Goal: Information Seeking & Learning: Find specific page/section

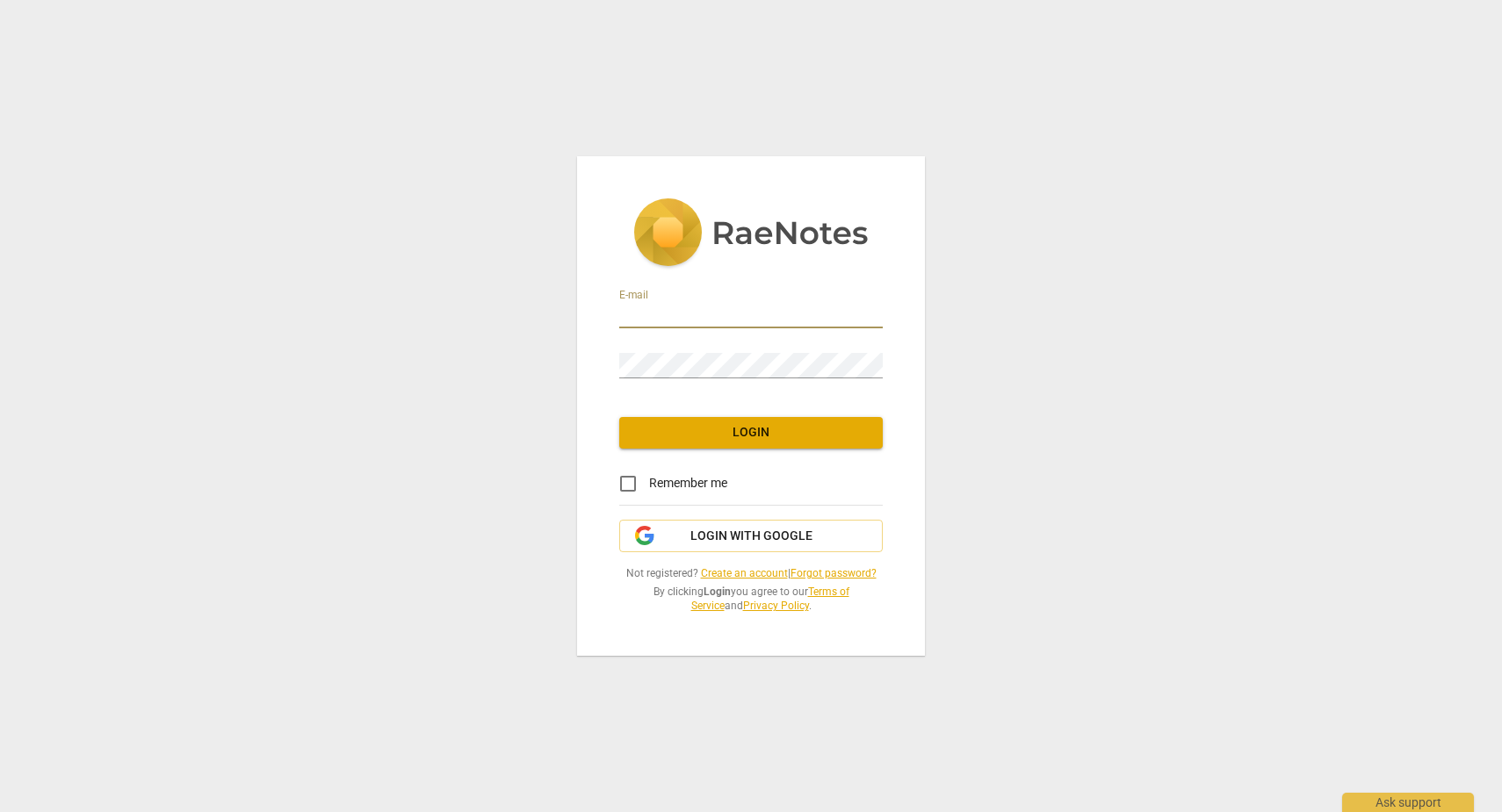
click at [775, 315] on input "email" at bounding box center [751, 315] width 264 height 26
click at [824, 529] on span "Login with Google" at bounding box center [751, 537] width 234 height 18
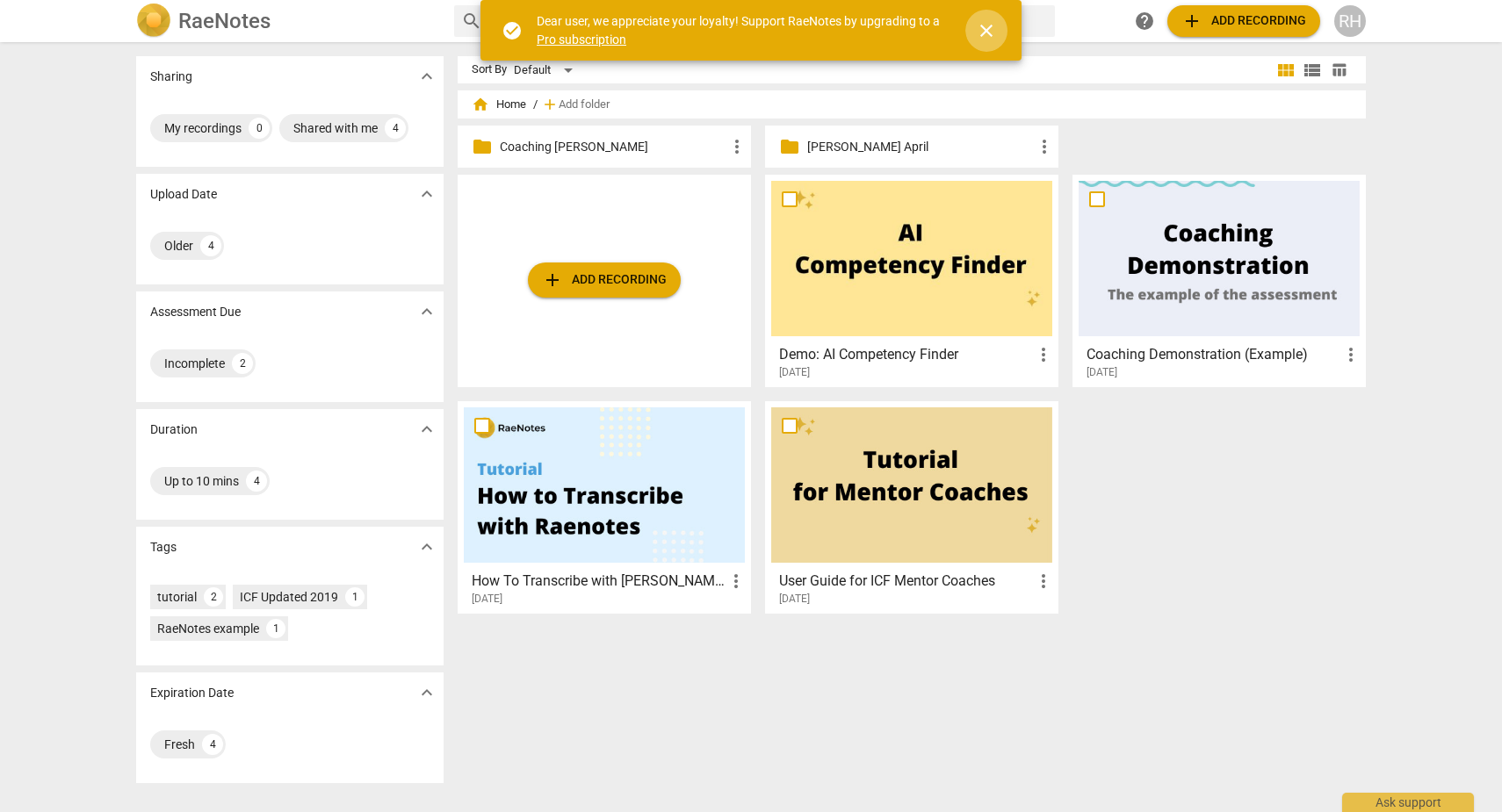
click at [978, 28] on span "close" at bounding box center [987, 31] width 21 height 21
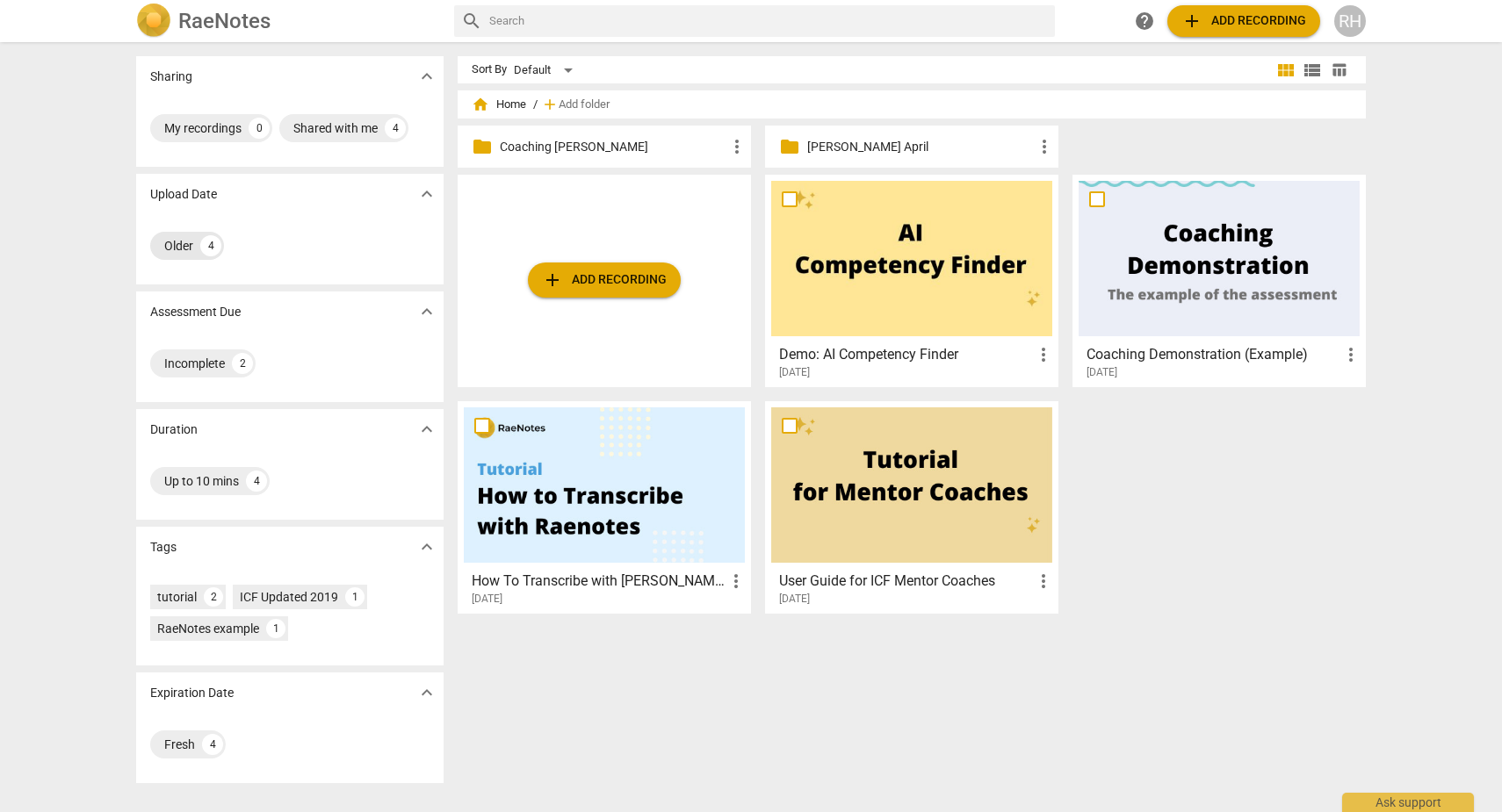
click at [172, 248] on div "Older" at bounding box center [178, 246] width 29 height 18
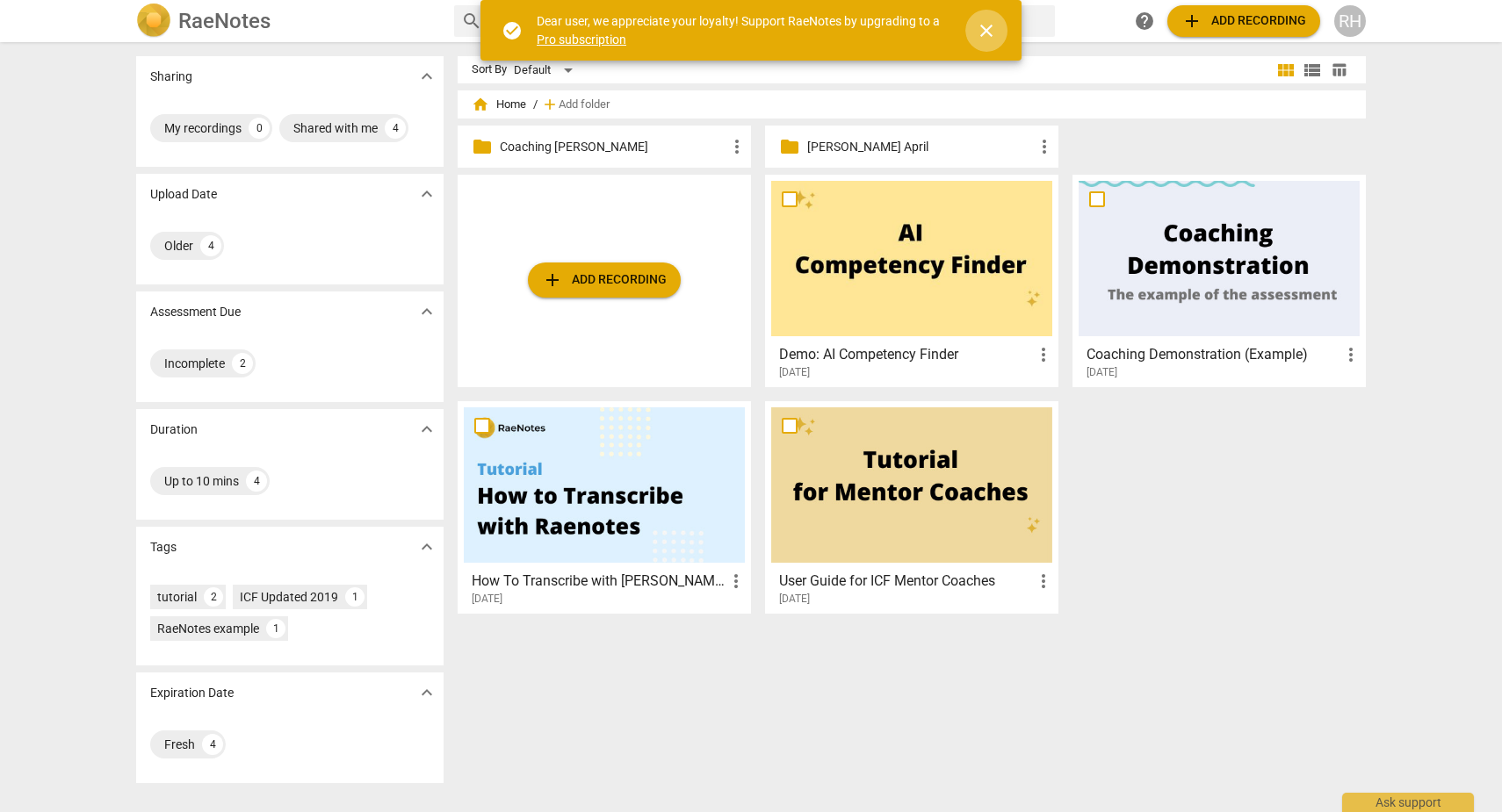
click at [988, 35] on span "close" at bounding box center [987, 31] width 21 height 21
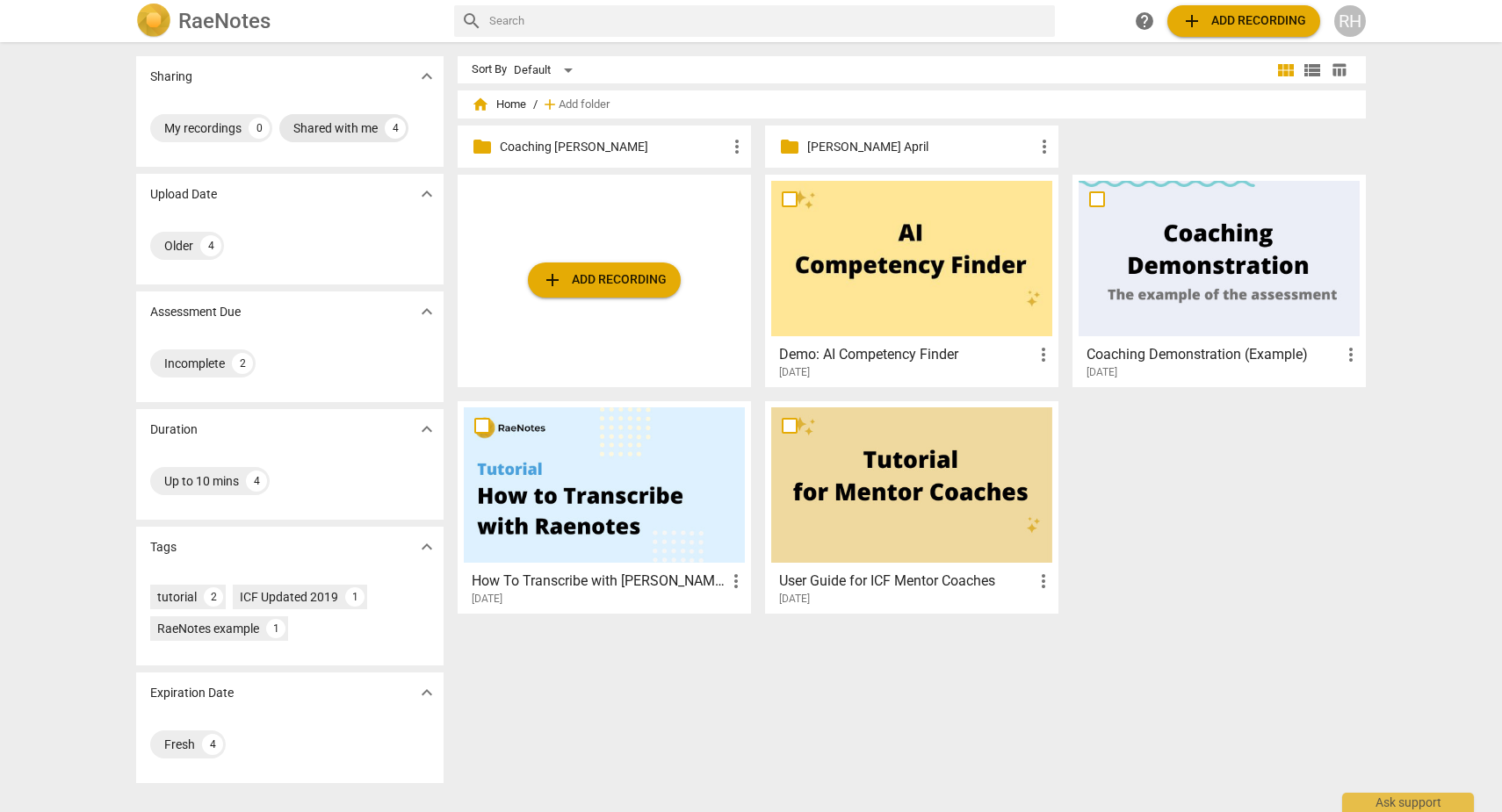
click at [345, 131] on div "Shared with me" at bounding box center [335, 128] width 84 height 18
click at [198, 363] on div "Incomplete" at bounding box center [194, 364] width 60 height 18
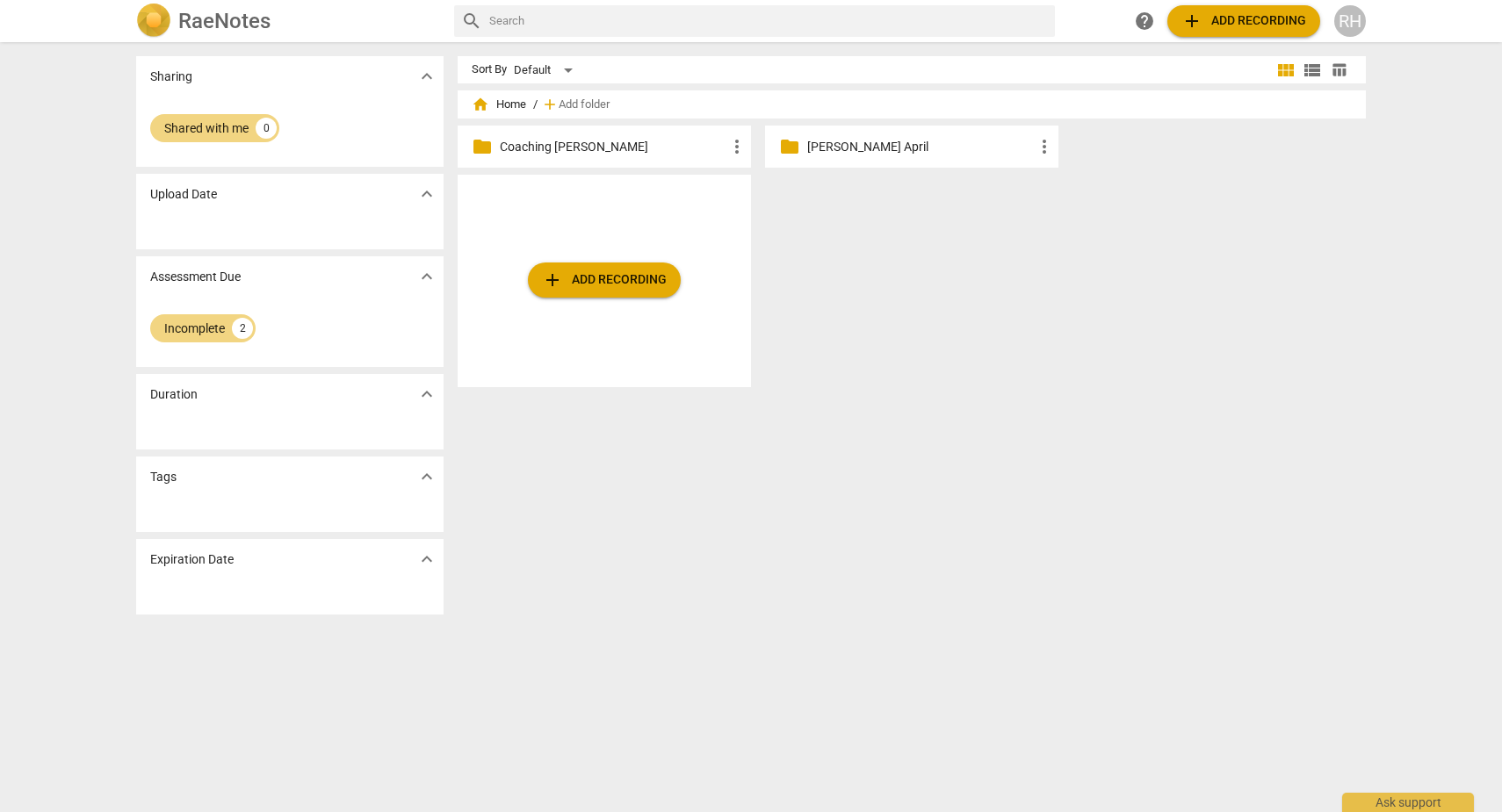
click at [649, 157] on div "folder Coaching [PERSON_NAME] more_vert" at bounding box center [604, 147] width 293 height 43
click at [487, 150] on span "folder" at bounding box center [483, 147] width 21 height 21
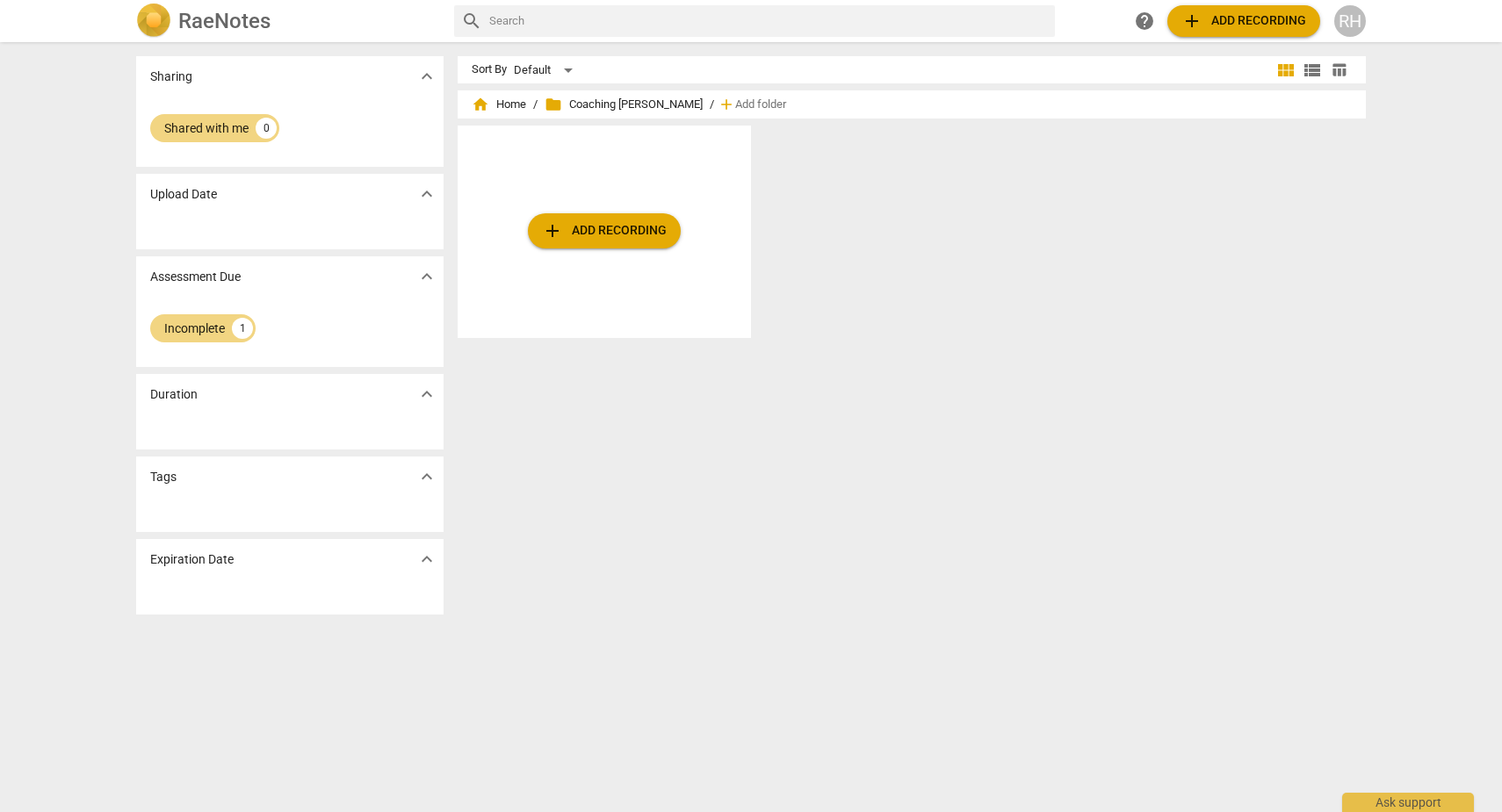
click at [616, 101] on span "folder Coaching [PERSON_NAME]" at bounding box center [623, 104] width 159 height 18
click at [564, 108] on span "folder Coaching [PERSON_NAME]" at bounding box center [623, 104] width 159 height 18
click at [548, 104] on span "folder" at bounding box center [554, 104] width 18 height 18
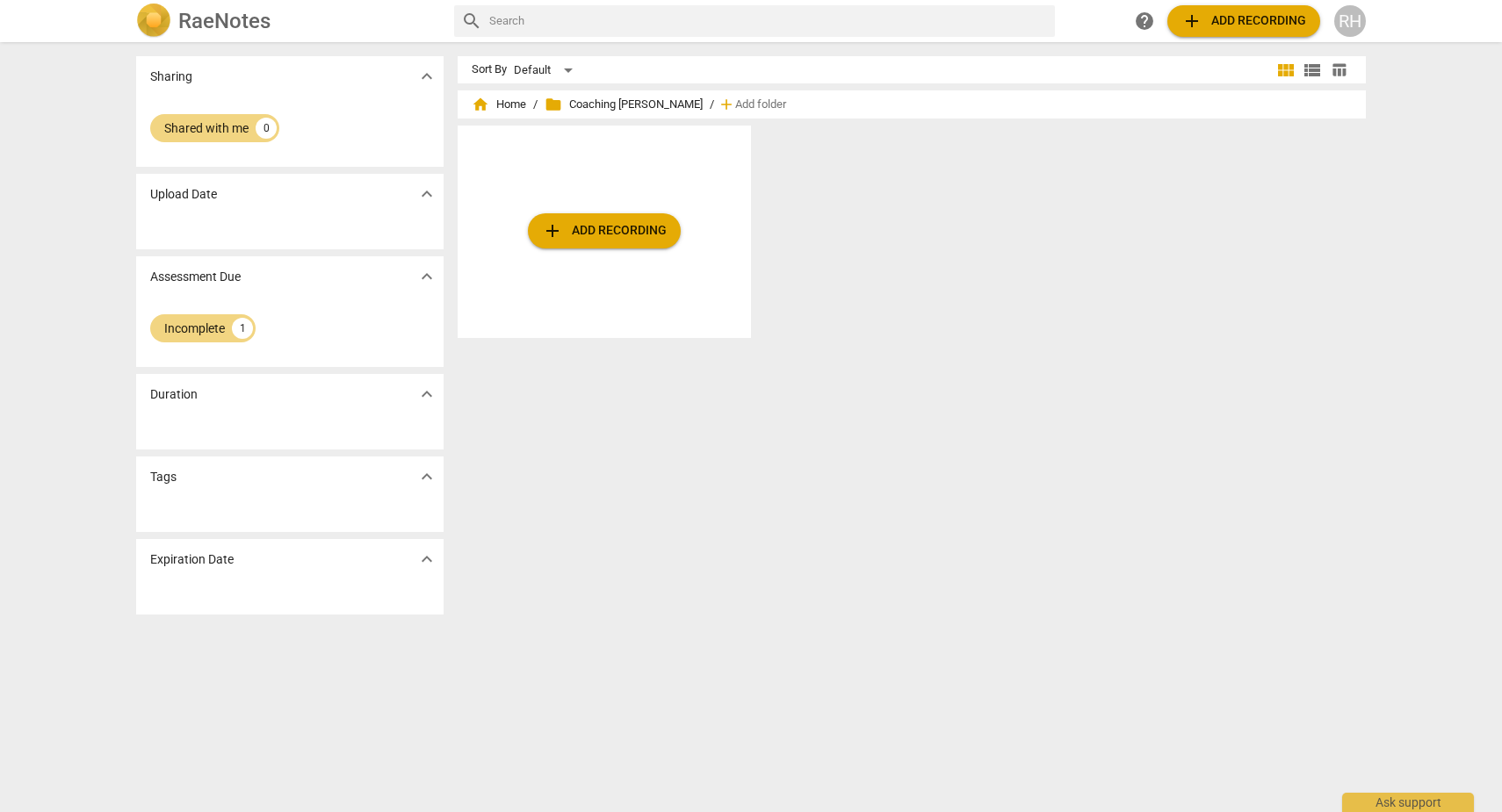
click at [620, 150] on div "add Add recording" at bounding box center [604, 232] width 293 height 213
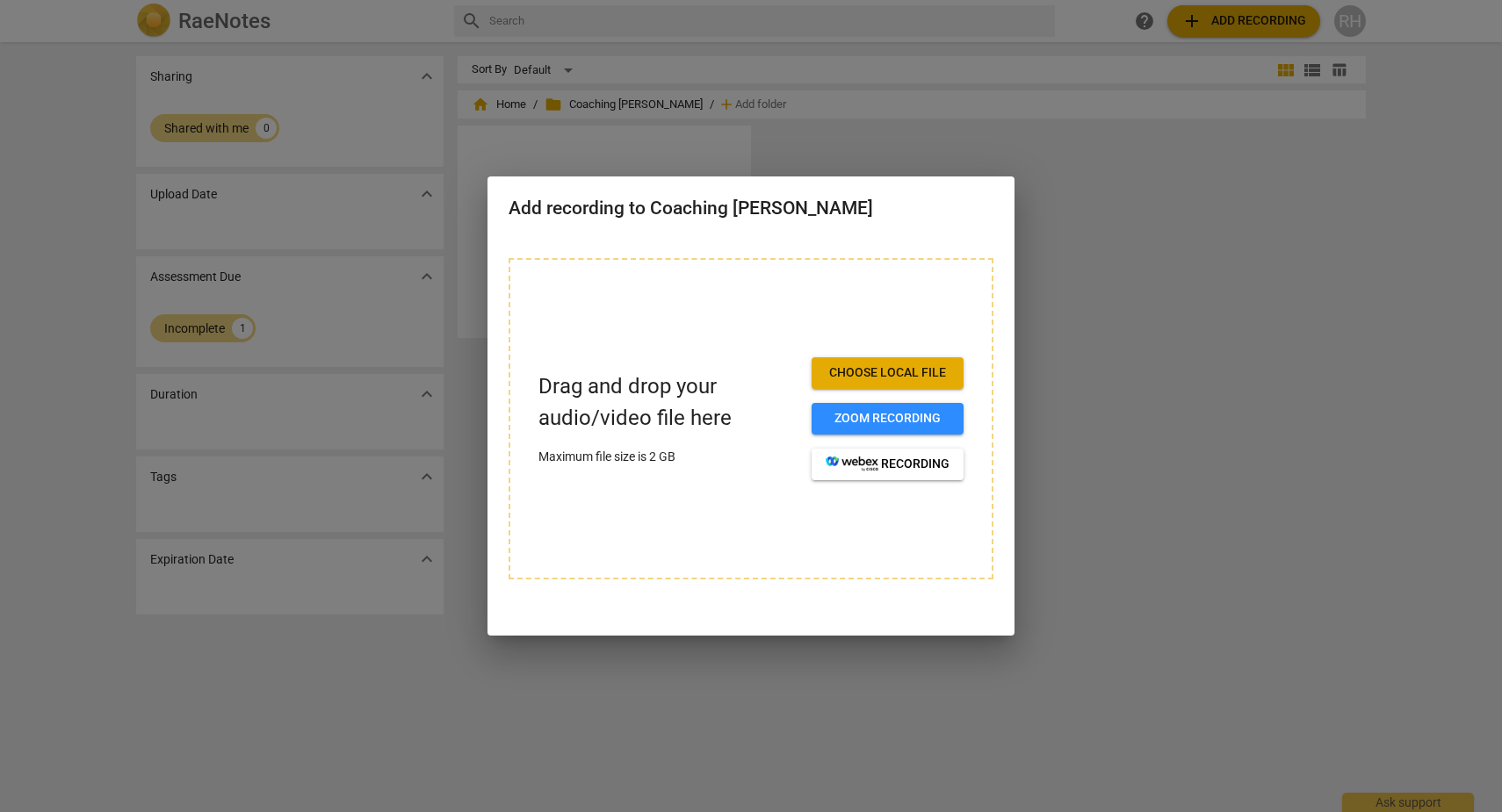
click at [1114, 264] on div at bounding box center [751, 406] width 1502 height 812
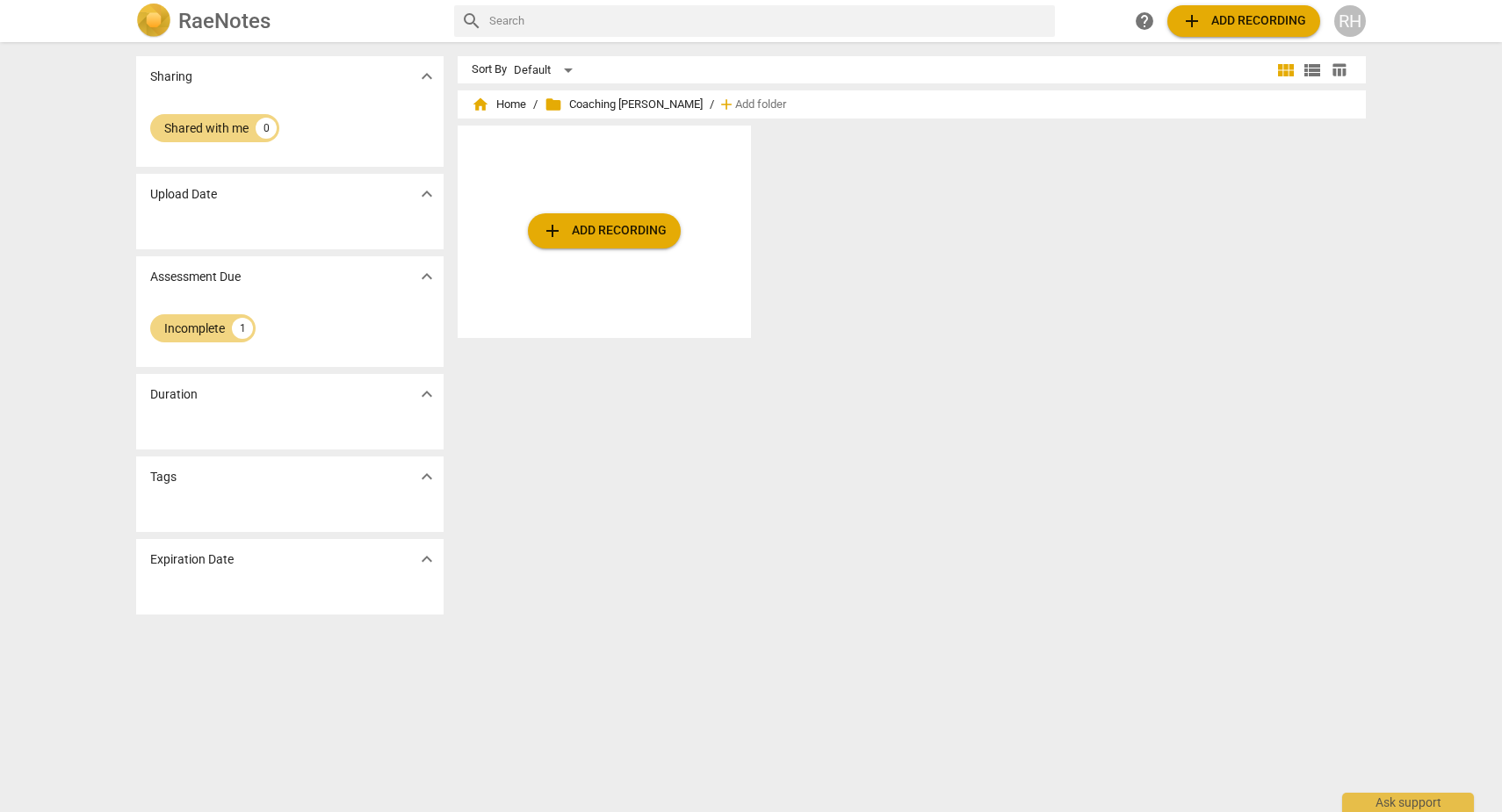
click at [419, 396] on span "expand_more" at bounding box center [427, 394] width 21 height 21
click at [420, 274] on span "expand_more" at bounding box center [427, 277] width 21 height 21
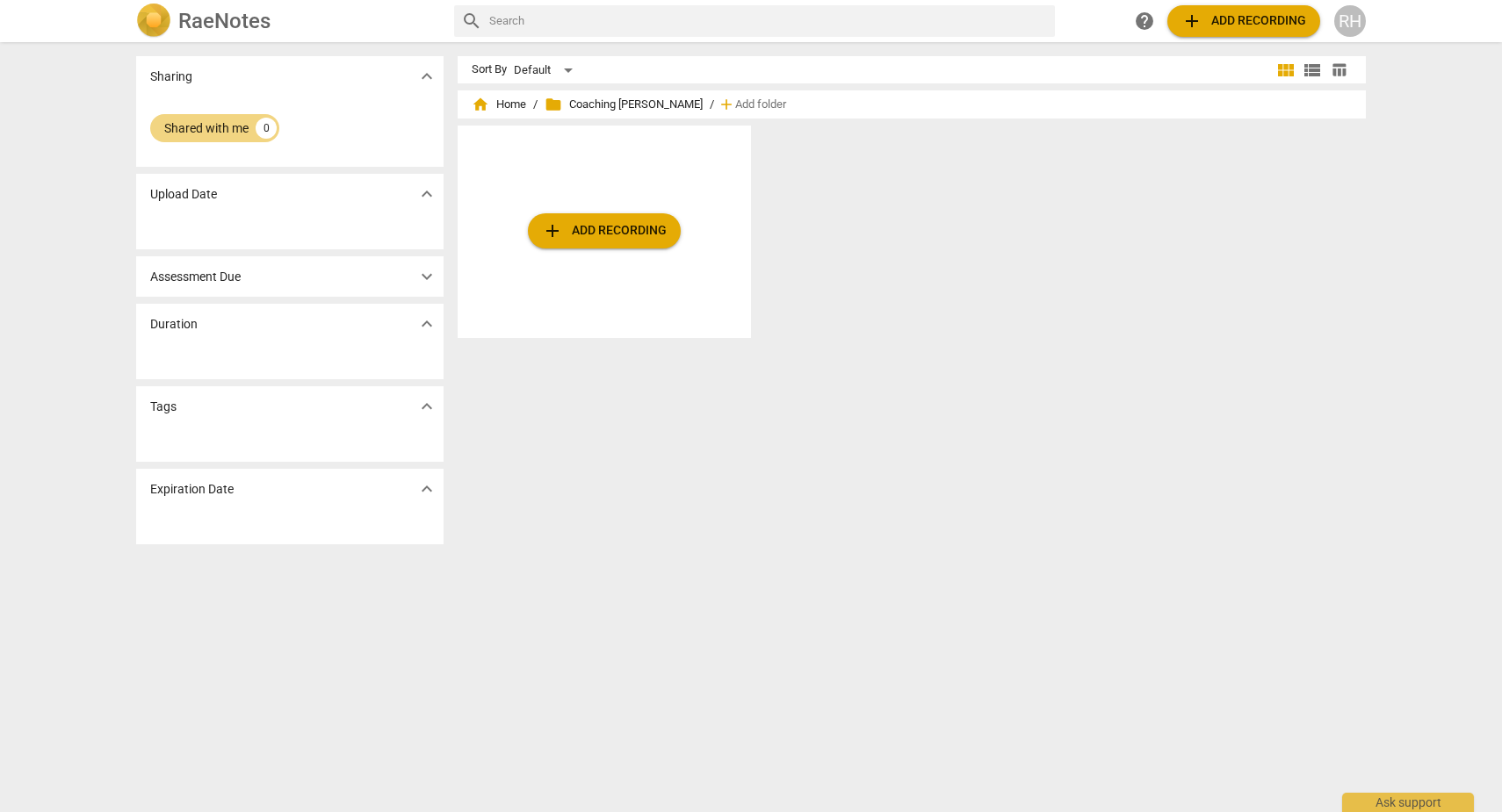
click at [420, 274] on span "expand_more" at bounding box center [427, 277] width 21 height 21
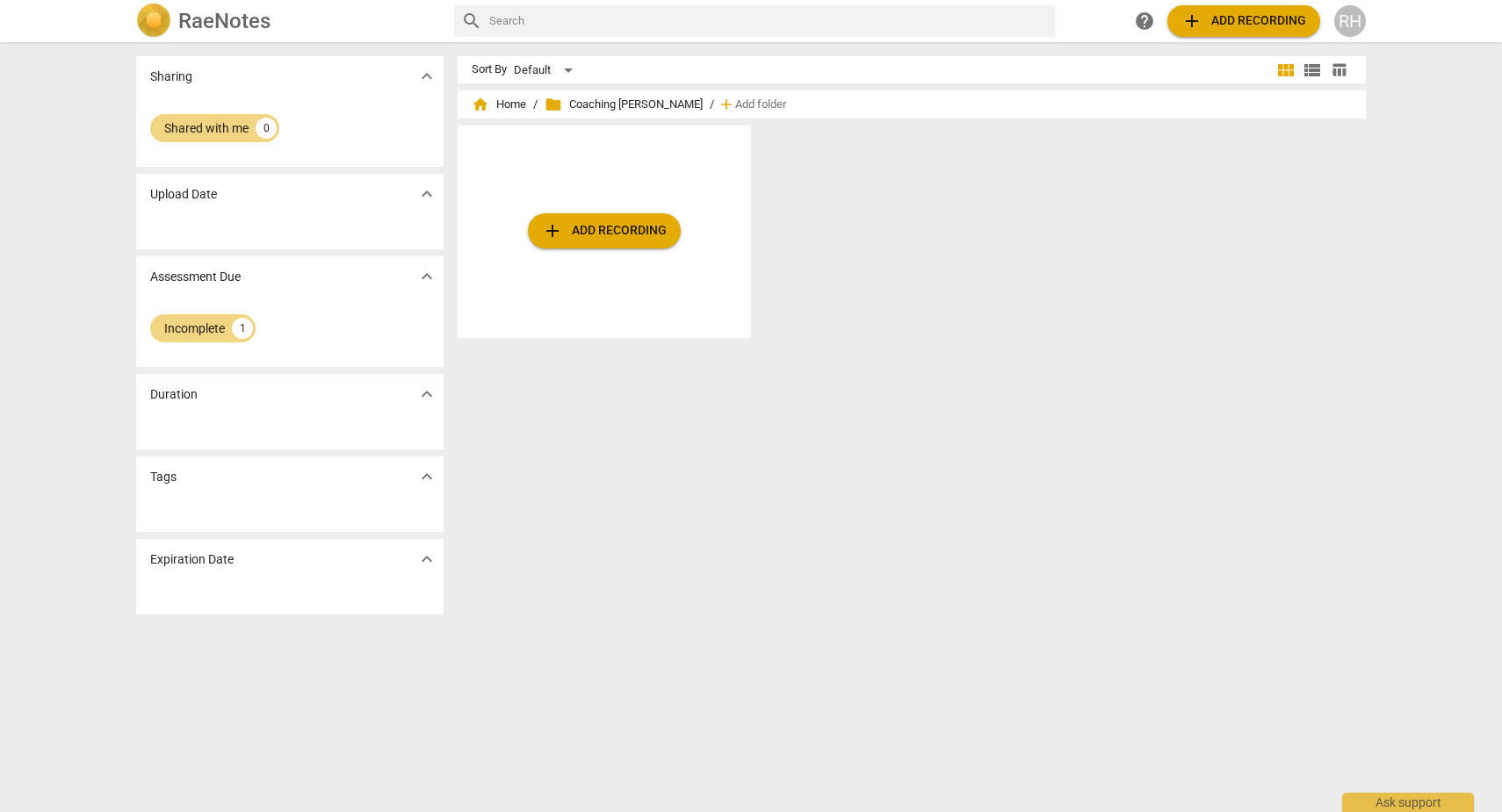
click at [145, 22] on img at bounding box center [154, 21] width 35 height 35
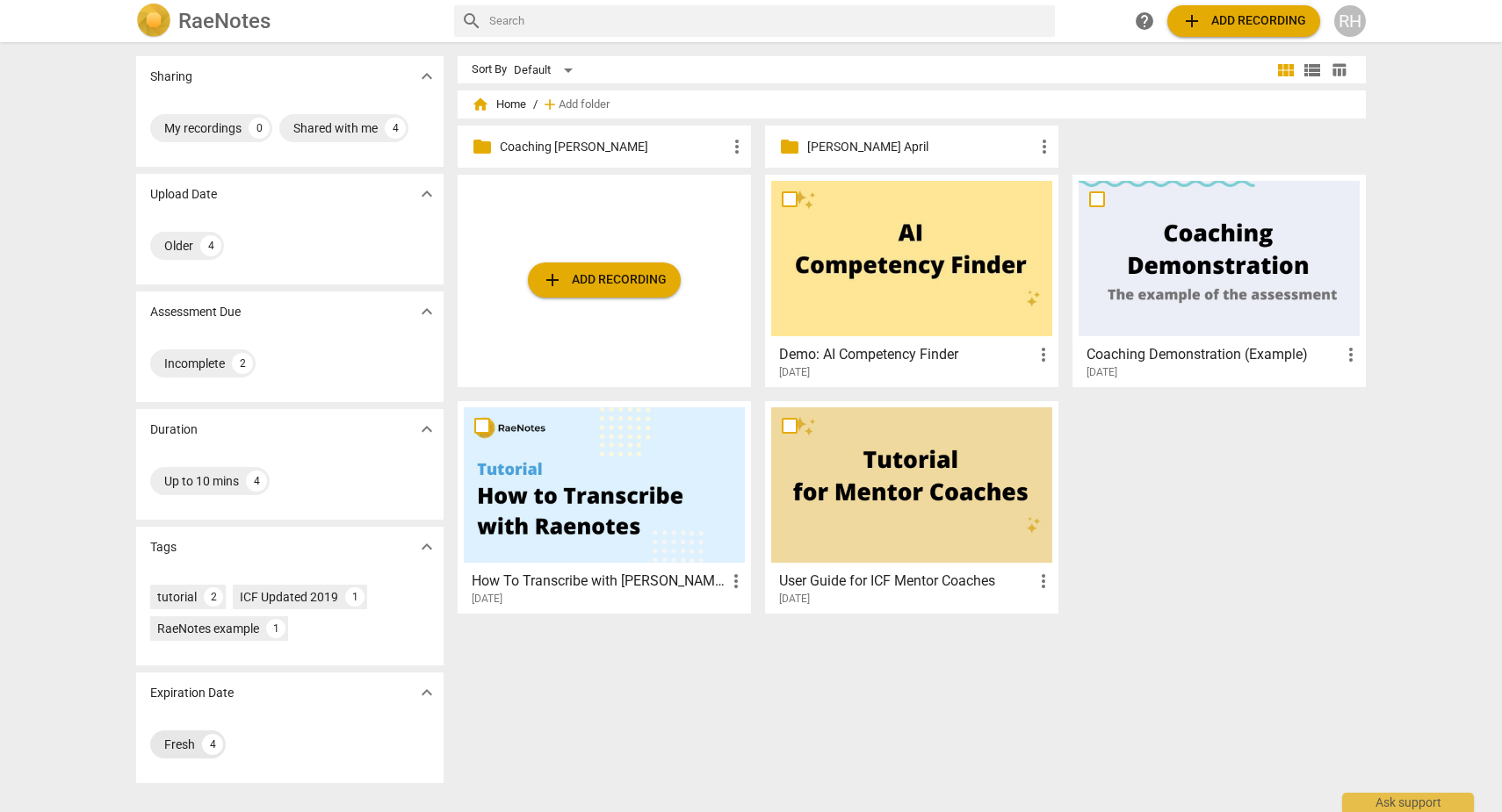
click at [181, 739] on div "Fresh" at bounding box center [179, 745] width 31 height 18
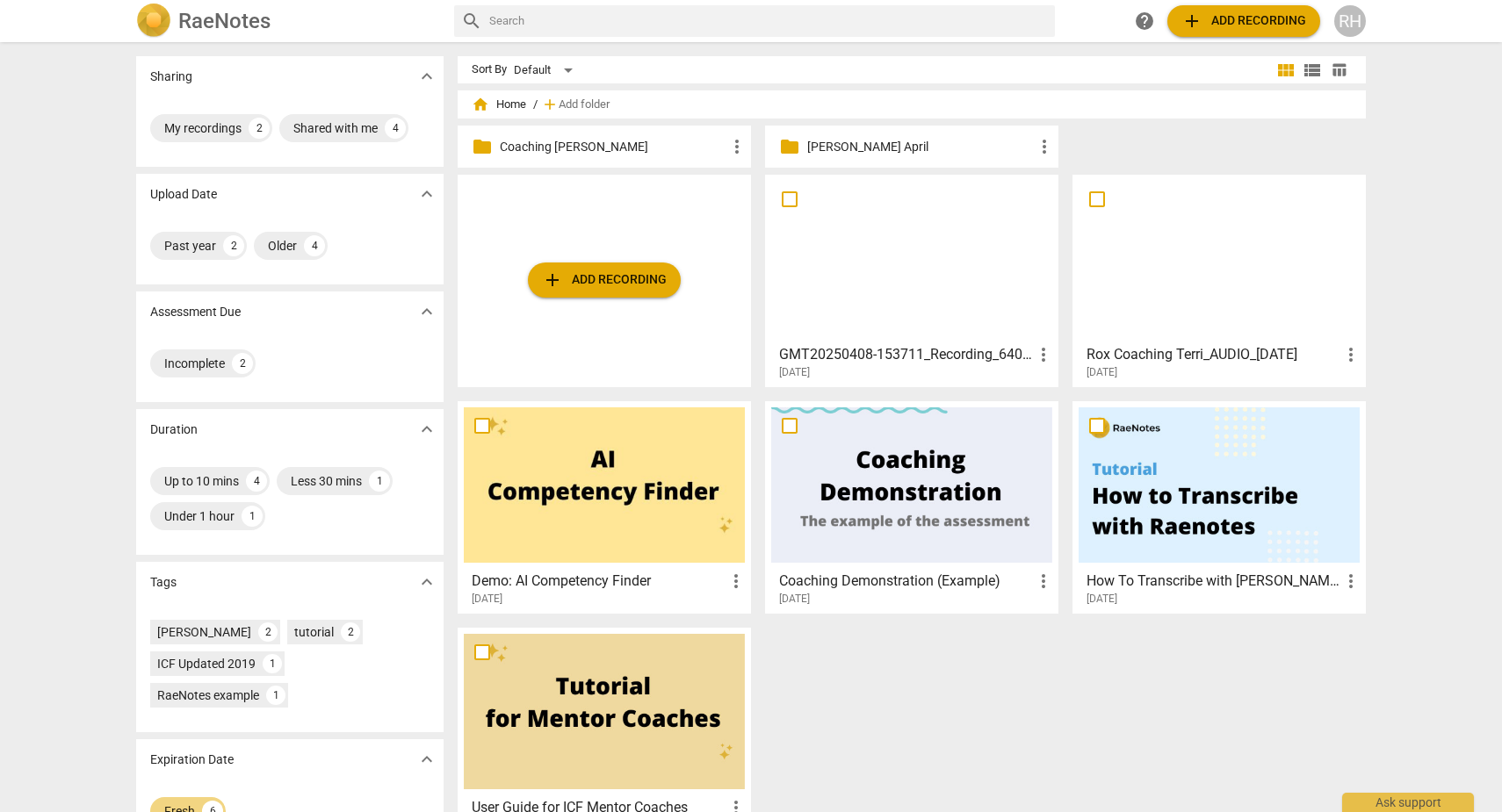
click at [637, 26] on input "text" at bounding box center [768, 21] width 559 height 28
type input "[PERSON_NAME]"
